Goal: Check status: Check status

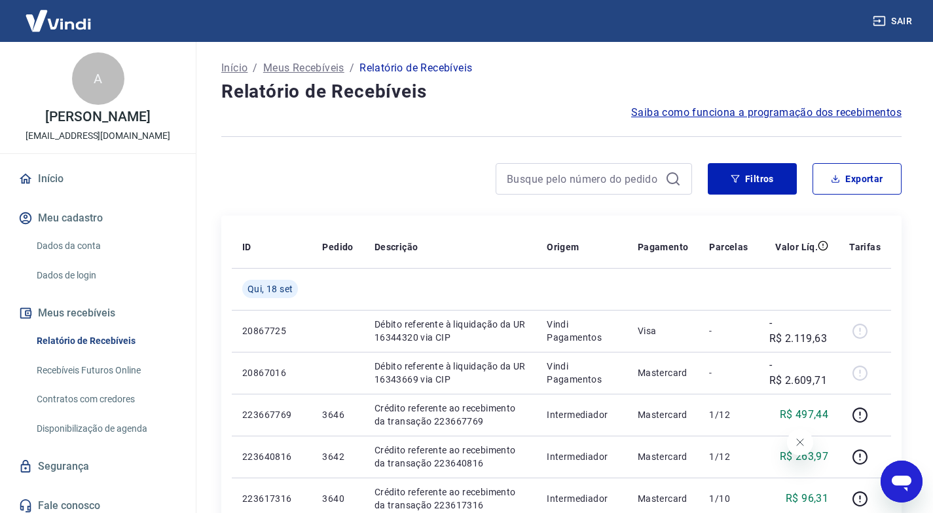
click at [111, 369] on link "Recebíveis Futuros Online" at bounding box center [105, 370] width 149 height 27
click at [587, 193] on div at bounding box center [594, 178] width 196 height 31
click at [580, 180] on input at bounding box center [583, 179] width 153 height 20
type input "3560"
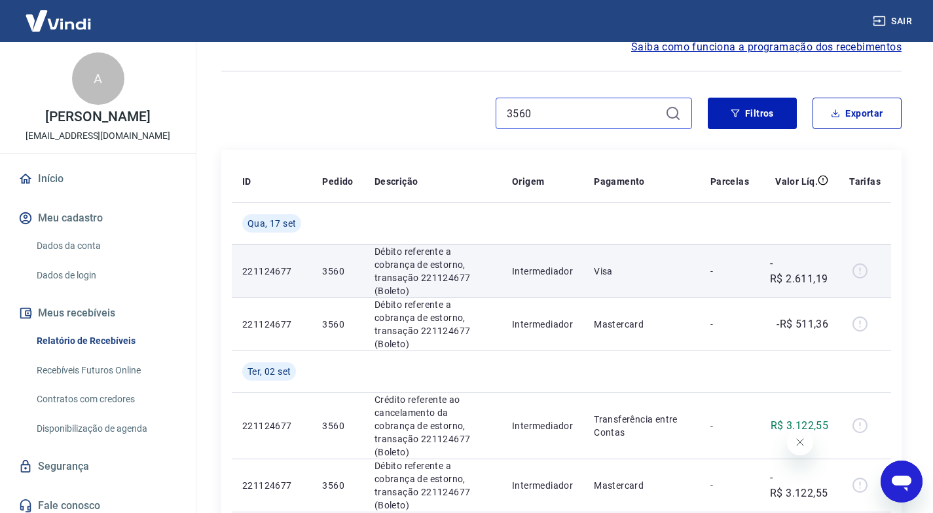
scroll to position [131, 0]
